Goal: Check status: Check status

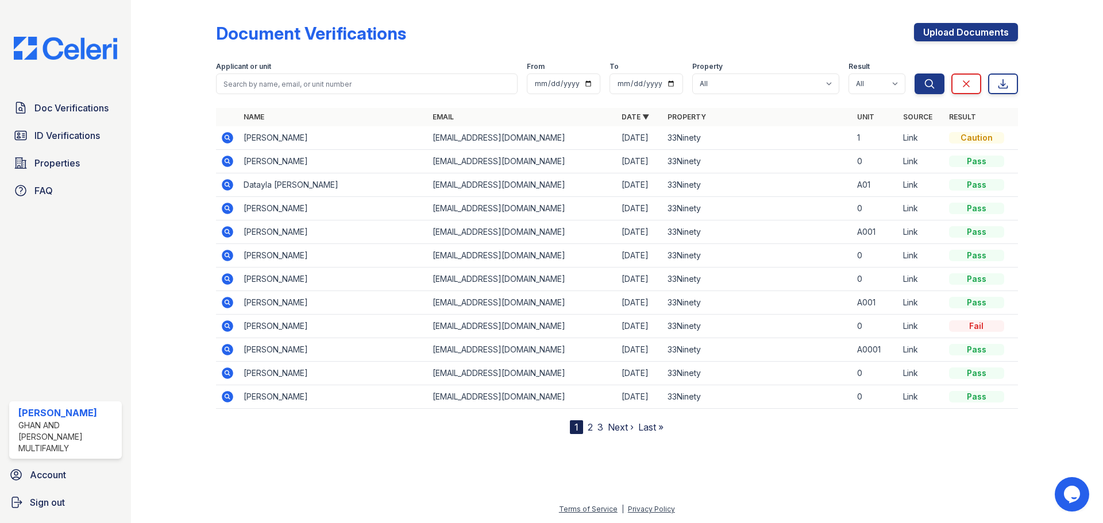
drag, startPoint x: 223, startPoint y: 137, endPoint x: 317, endPoint y: 139, distance: 93.7
click at [223, 137] on icon at bounding box center [227, 137] width 11 height 11
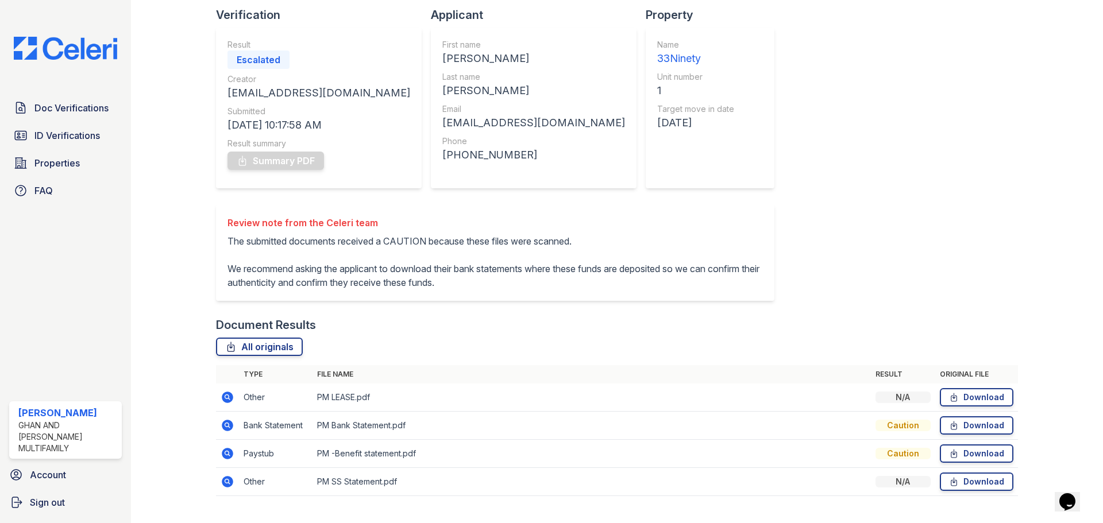
scroll to position [102, 0]
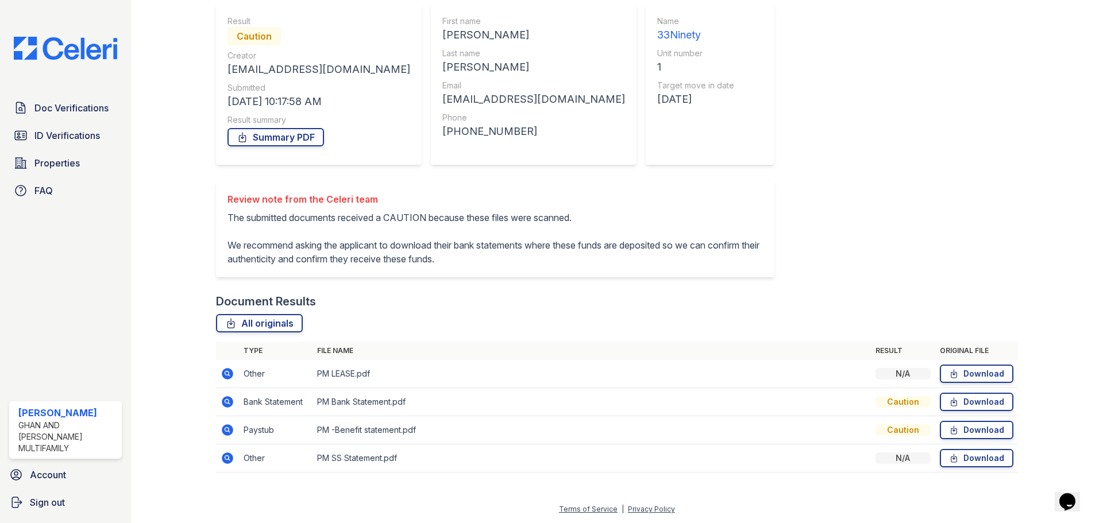
click at [226, 369] on icon at bounding box center [227, 373] width 11 height 11
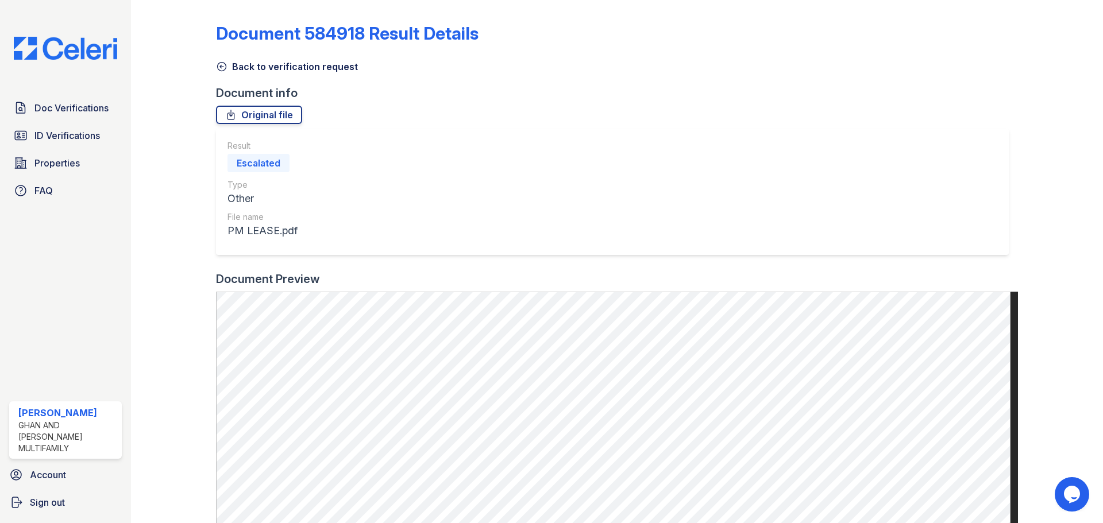
scroll to position [57, 0]
